Goal: Check status: Check status

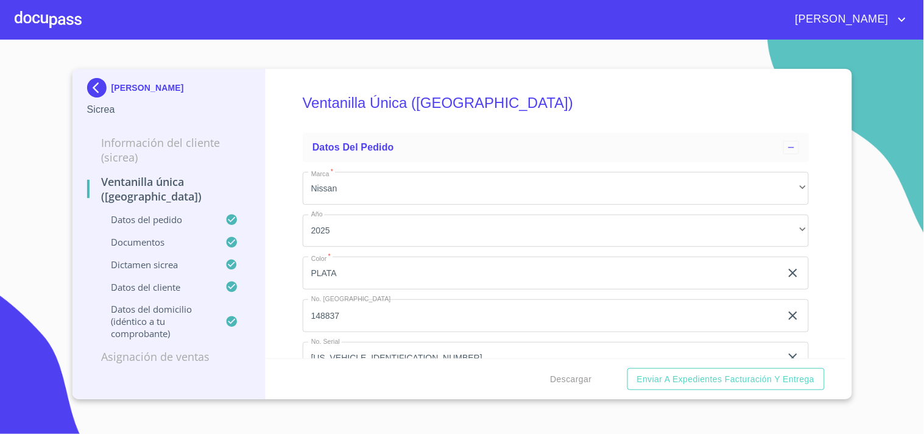
click at [51, 12] on div at bounding box center [48, 19] width 67 height 39
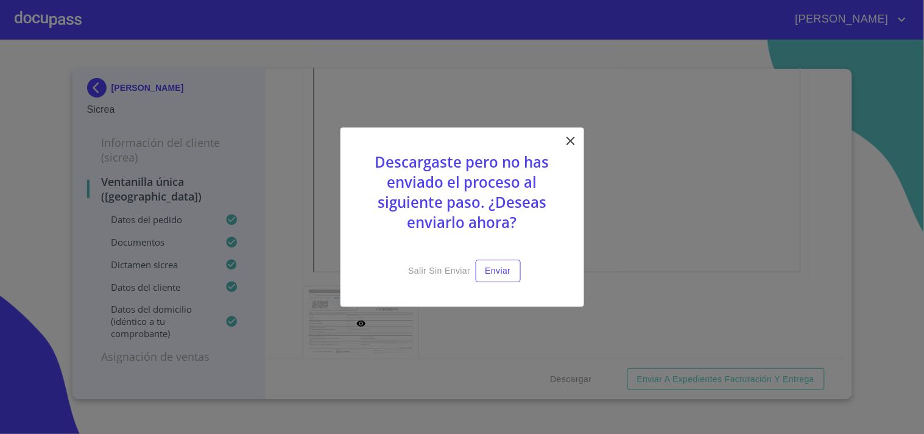
click at [571, 143] on icon at bounding box center [570, 140] width 15 height 15
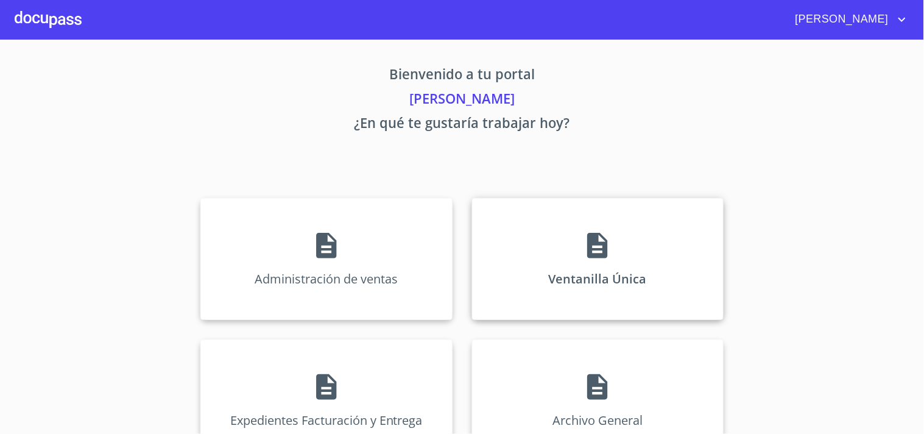
click at [526, 261] on div "Ventanilla Única" at bounding box center [597, 259] width 251 height 122
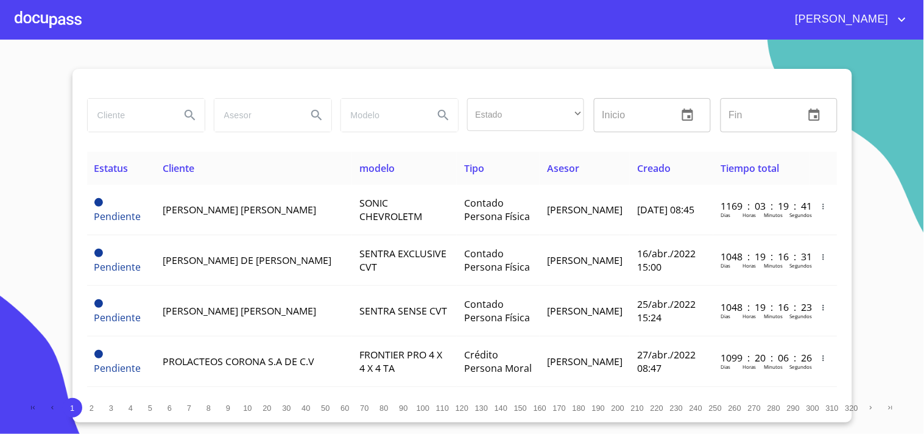
click at [124, 133] on div at bounding box center [145, 115] width 127 height 44
click at [127, 124] on input "search" at bounding box center [129, 115] width 83 height 33
type input "[PERSON_NAME]"
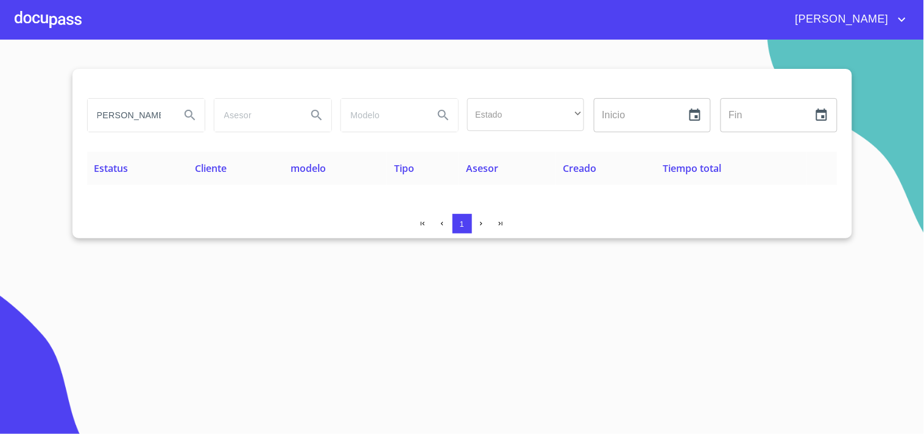
scroll to position [0, 0]
click at [77, 27] on div at bounding box center [48, 19] width 67 height 39
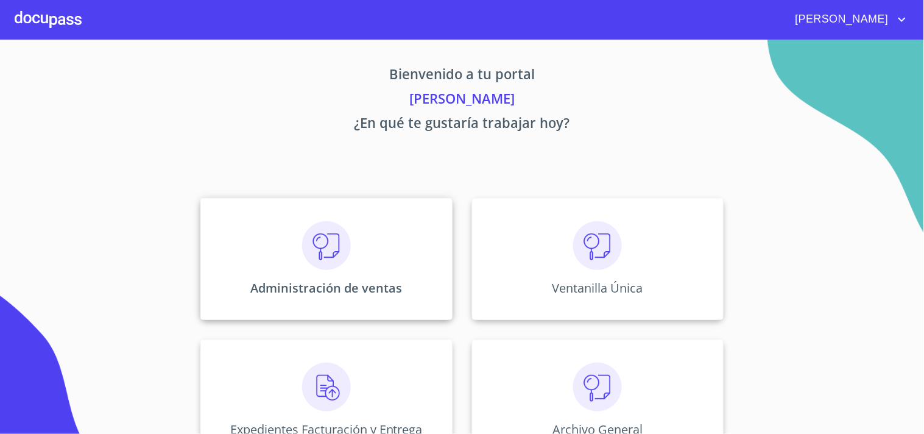
click at [300, 282] on p "Administración de ventas" at bounding box center [326, 287] width 152 height 16
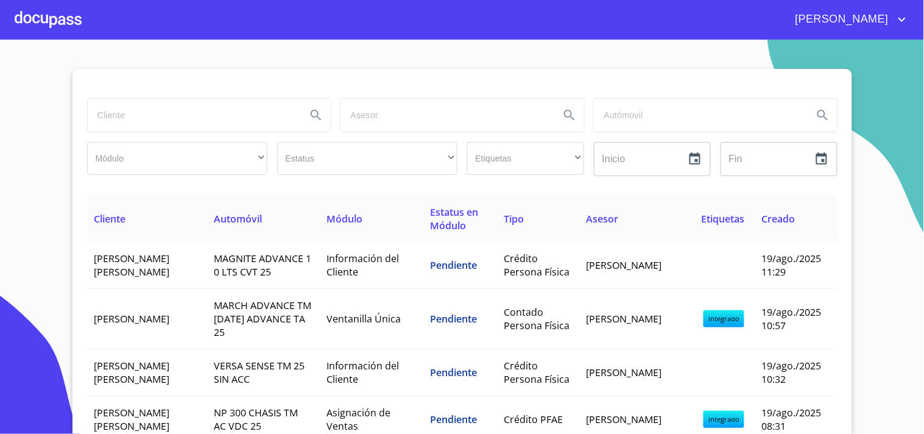
click at [187, 94] on div at bounding box center [208, 115] width 253 height 44
click at [181, 113] on input "search" at bounding box center [192, 115] width 209 height 33
type input "[PERSON_NAME]"
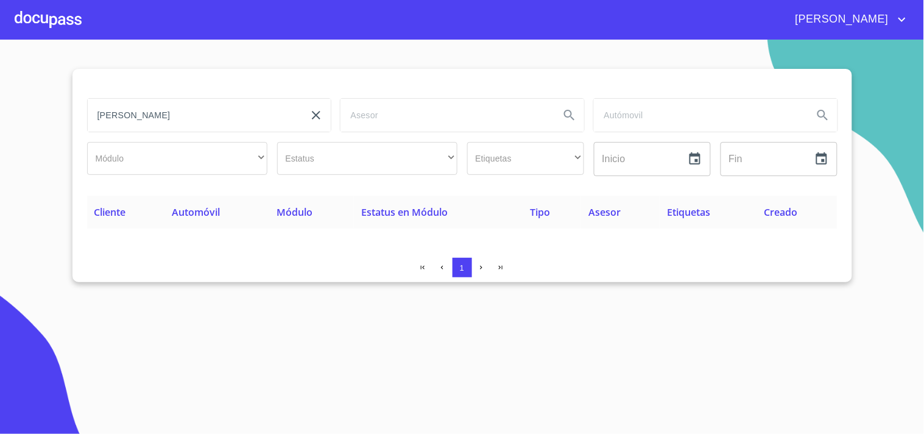
click at [71, 26] on div at bounding box center [48, 19] width 67 height 39
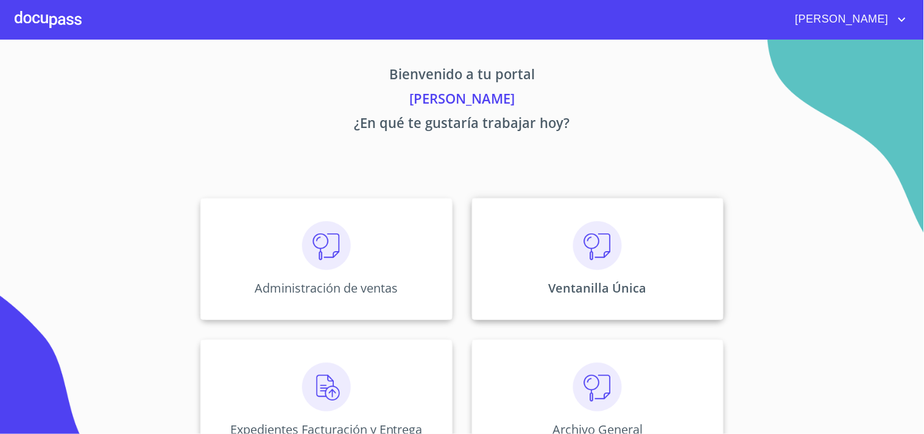
click at [707, 253] on div "Ventanilla Única" at bounding box center [597, 259] width 251 height 122
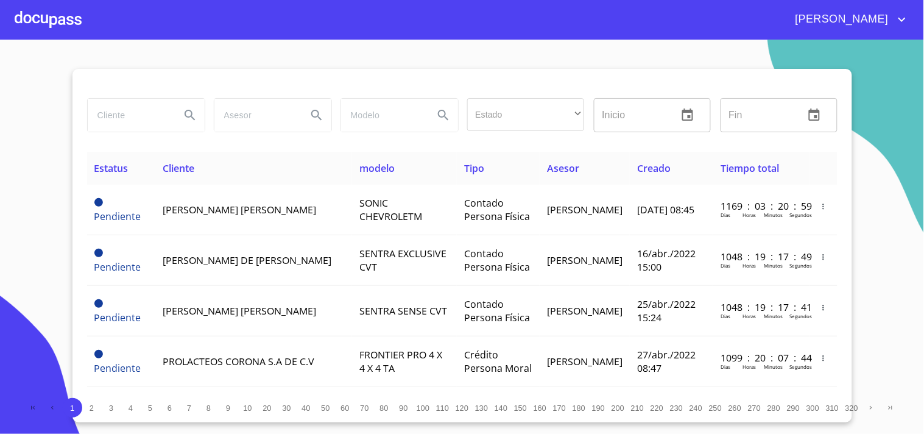
click at [160, 114] on input "search" at bounding box center [129, 115] width 83 height 33
type input "[PERSON_NAME]"
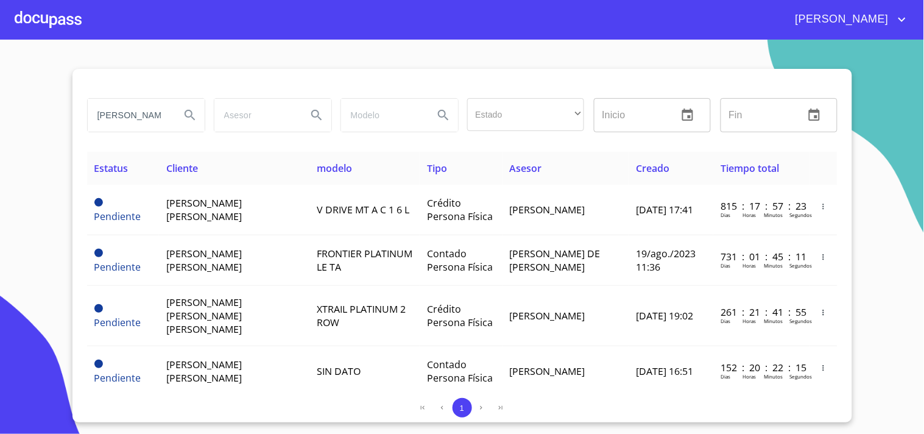
click at [40, 0] on div at bounding box center [48, 19] width 67 height 39
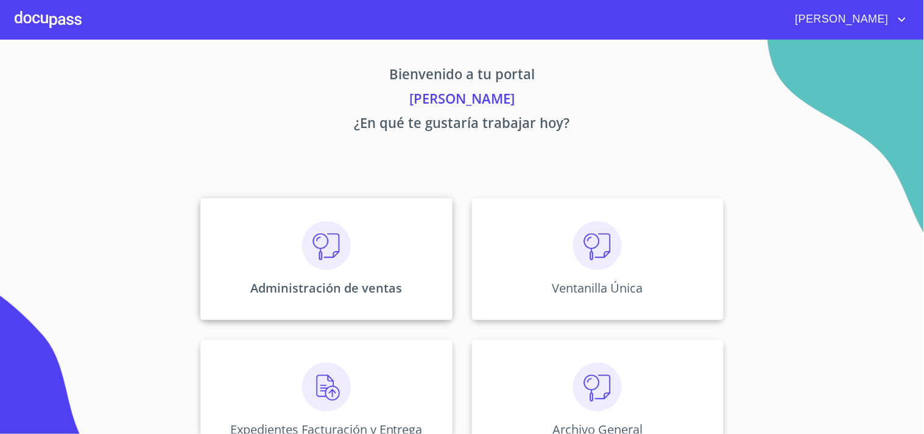
click at [239, 306] on div "Administración de ventas" at bounding box center [325, 259] width 251 height 122
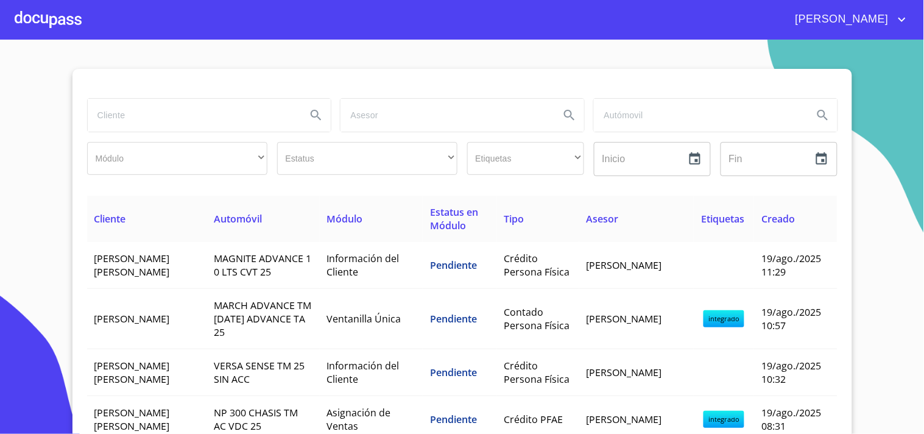
click at [134, 108] on input "search" at bounding box center [192, 115] width 209 height 33
type input "[PERSON_NAME]"
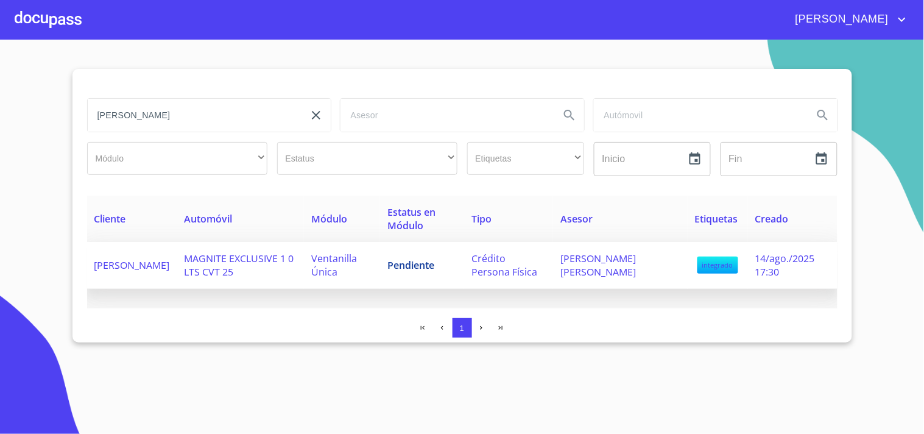
click at [395, 258] on span "Pendiente" at bounding box center [410, 264] width 47 height 13
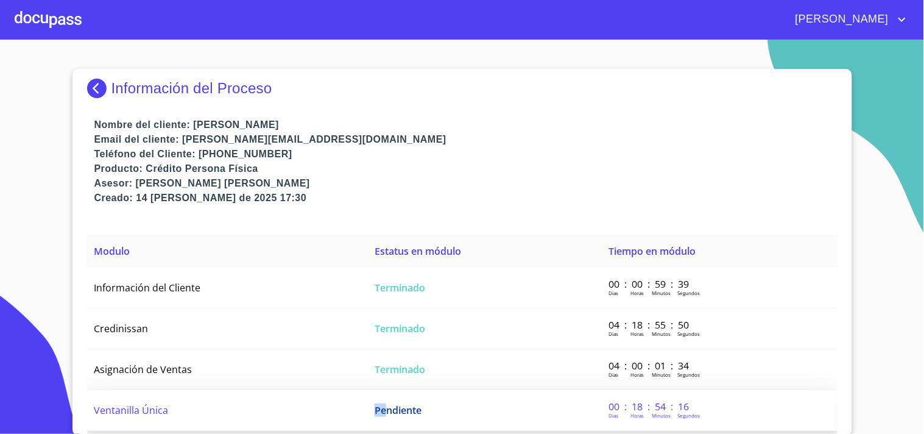
click at [384, 404] on span "Pendiente" at bounding box center [397, 409] width 47 height 13
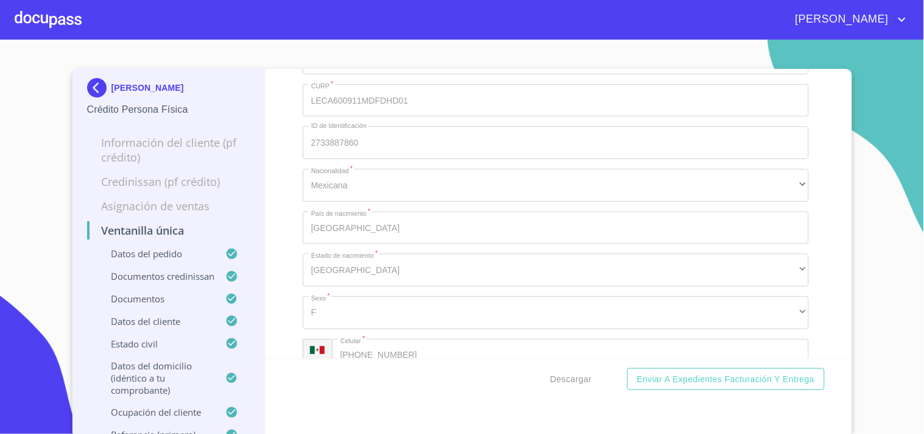
scroll to position [5143, 0]
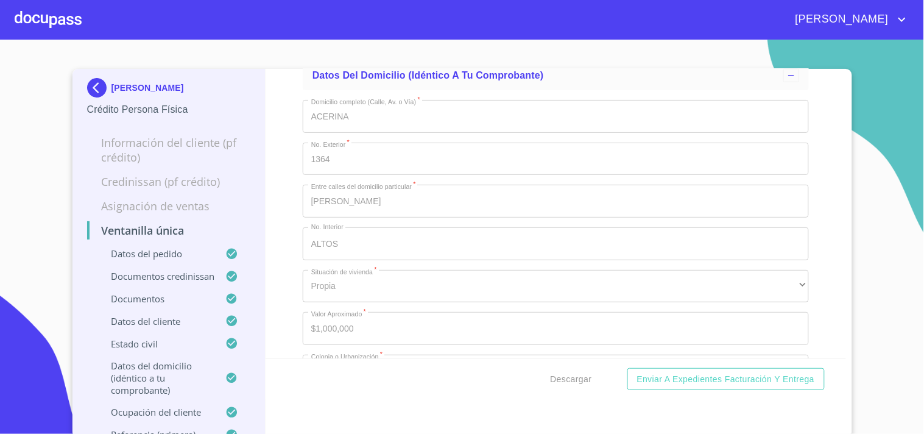
click at [46, 23] on div at bounding box center [48, 19] width 67 height 39
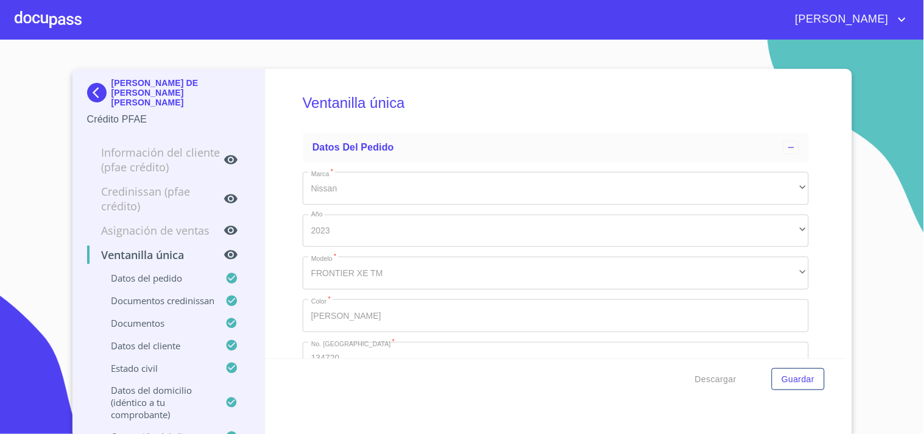
click at [67, 30] on div at bounding box center [48, 19] width 67 height 39
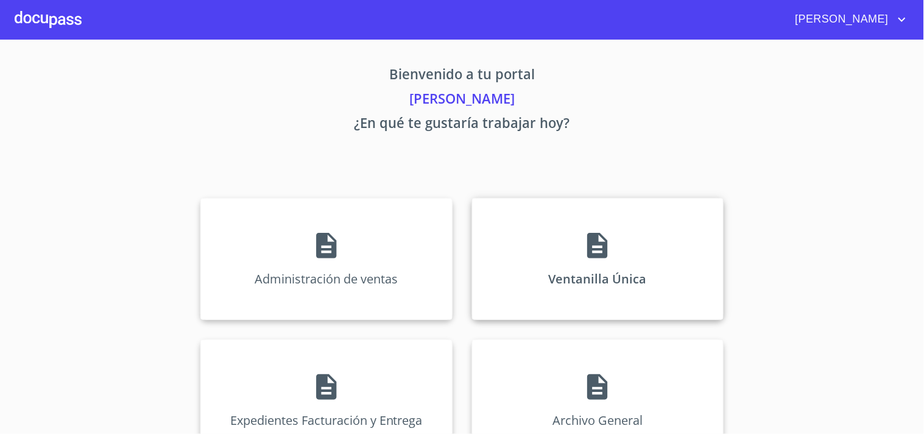
click at [597, 287] on p "Ventanilla Única" at bounding box center [598, 278] width 98 height 16
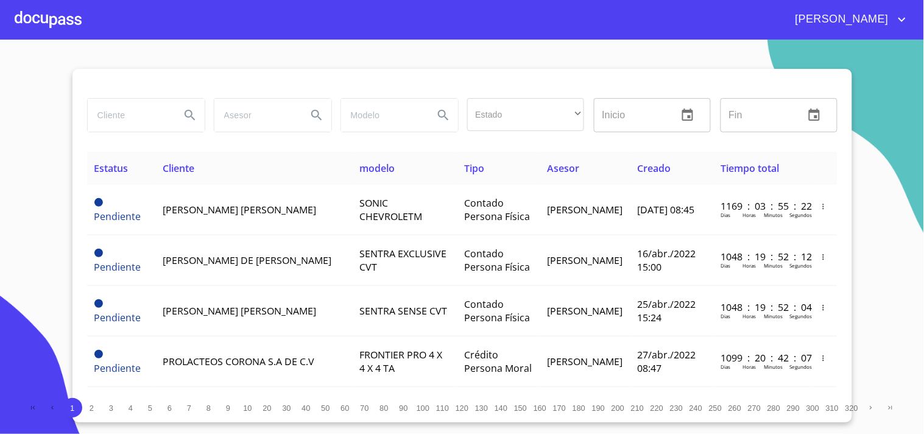
click at [96, 116] on input "search" at bounding box center [129, 115] width 83 height 33
type input "[PERSON_NAME]"
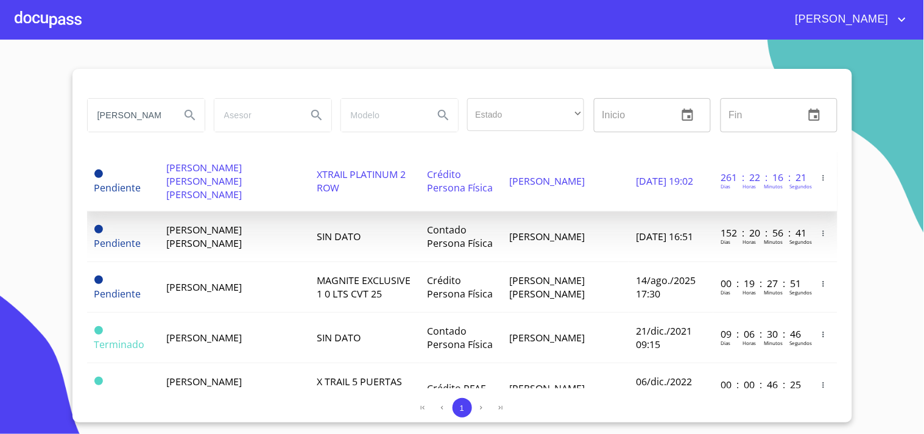
scroll to position [135, 0]
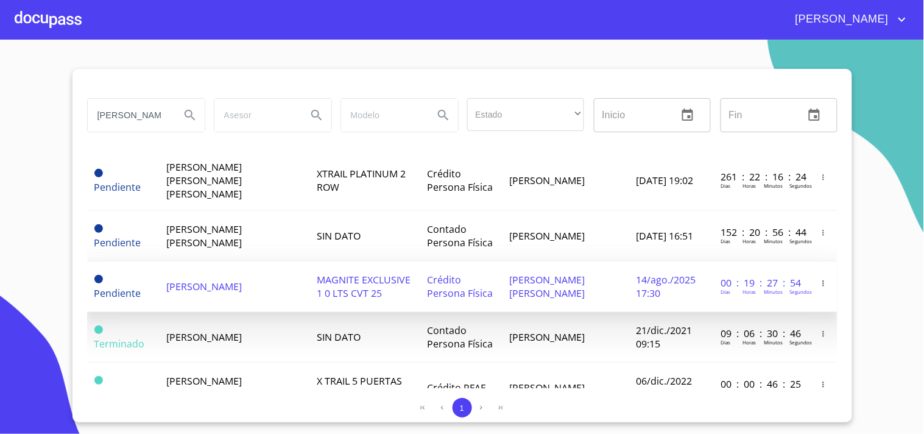
click at [429, 284] on span "Crédito Persona Física" at bounding box center [460, 286] width 66 height 27
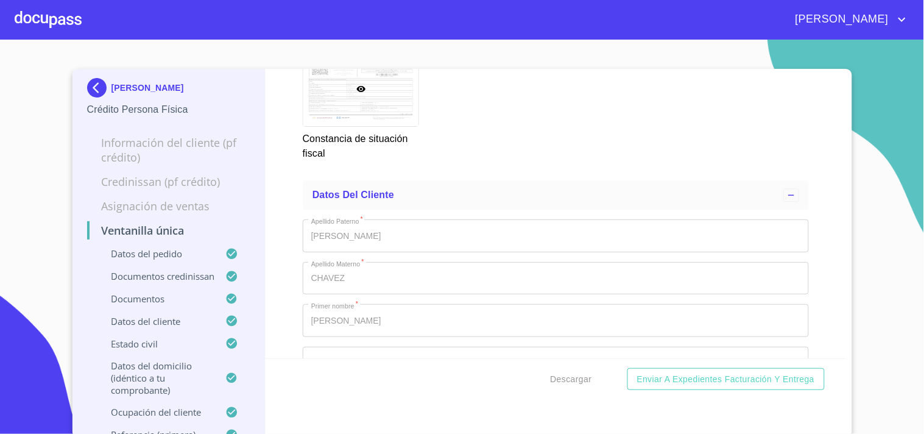
scroll to position [4397, 0]
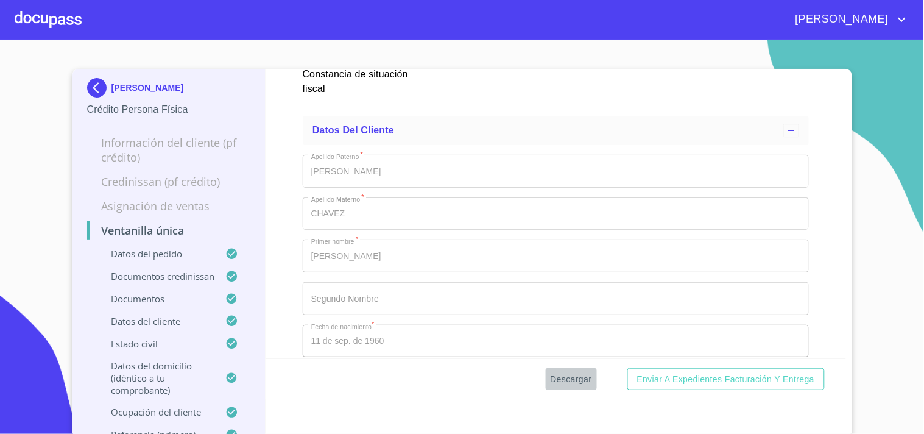
click at [574, 368] on button "Descargar" at bounding box center [571, 379] width 51 height 23
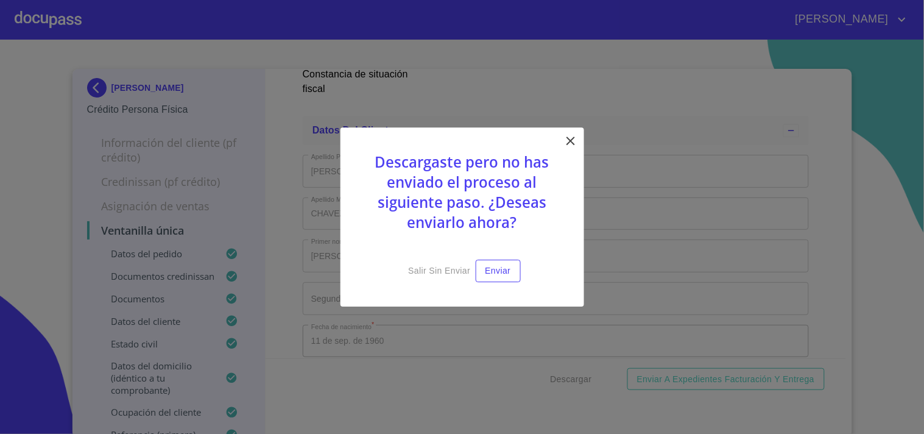
click at [571, 139] on icon at bounding box center [570, 140] width 15 height 15
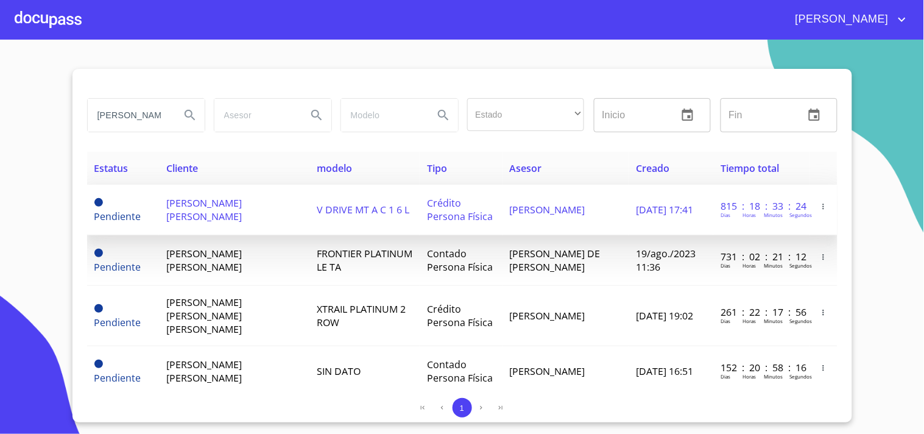
click at [567, 215] on td "[PERSON_NAME]" at bounding box center [565, 209] width 126 height 51
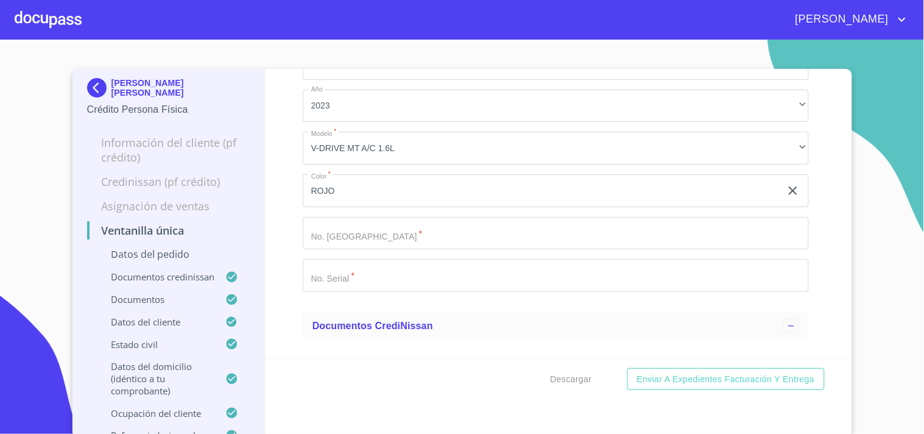
scroll to position [110, 0]
